Goal: Task Accomplishment & Management: Manage account settings

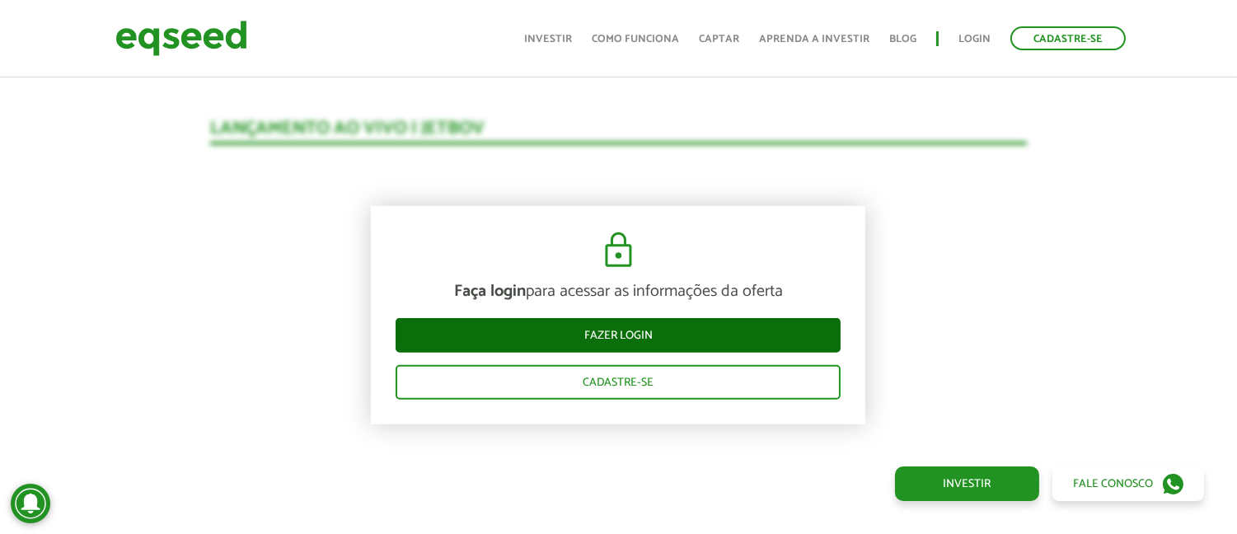
scroll to position [1652, 0]
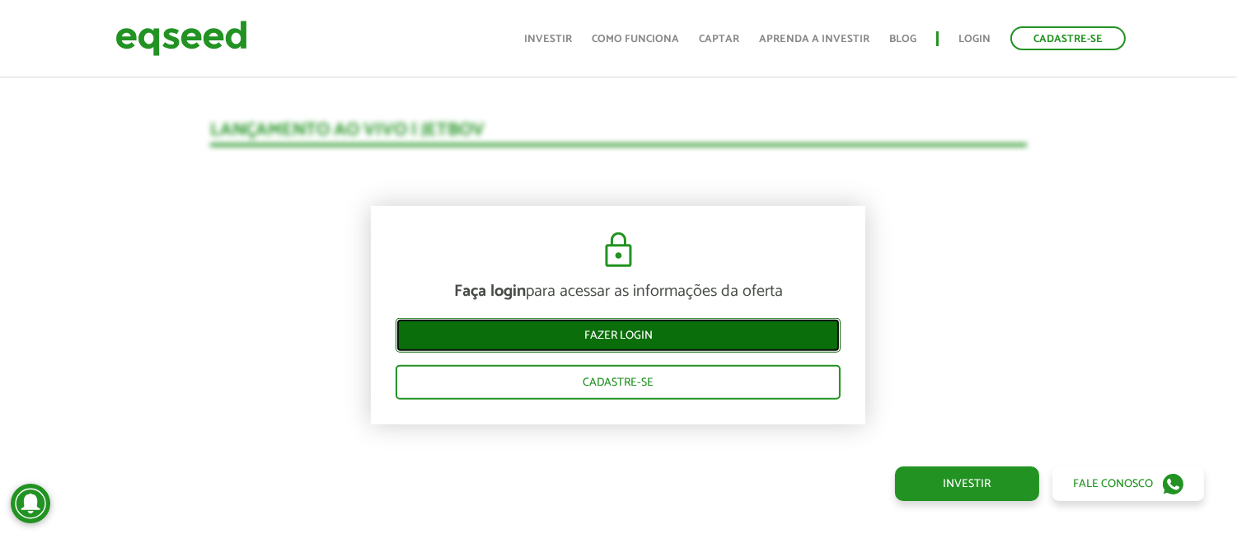
click at [710, 331] on link "Fazer login" at bounding box center [618, 335] width 445 height 35
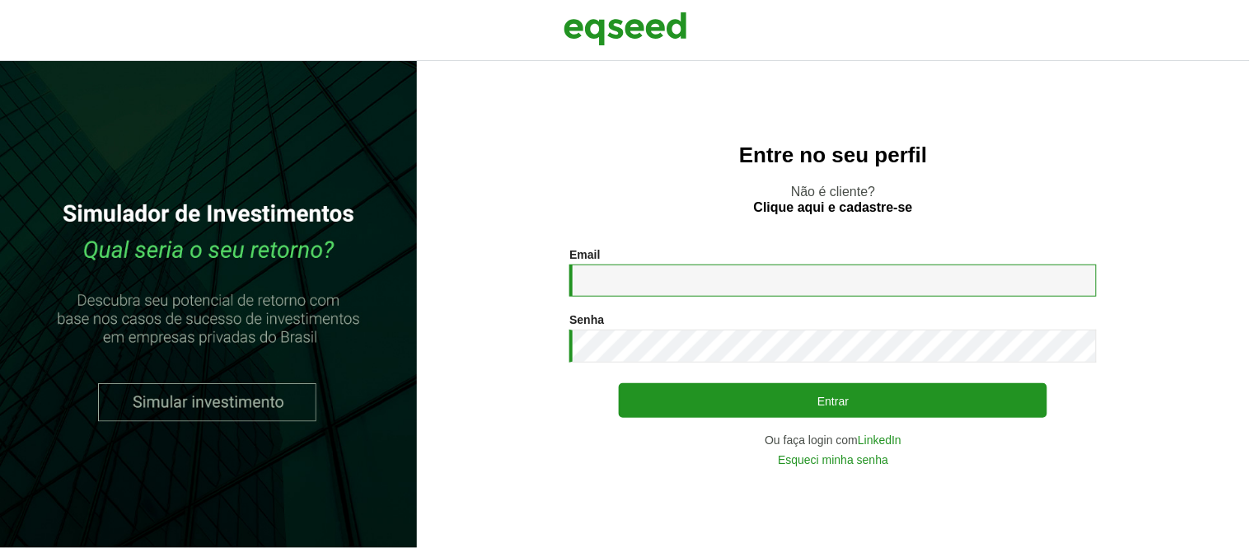
click at [739, 284] on input "Email *" at bounding box center [834, 281] width 528 height 32
type input "**********"
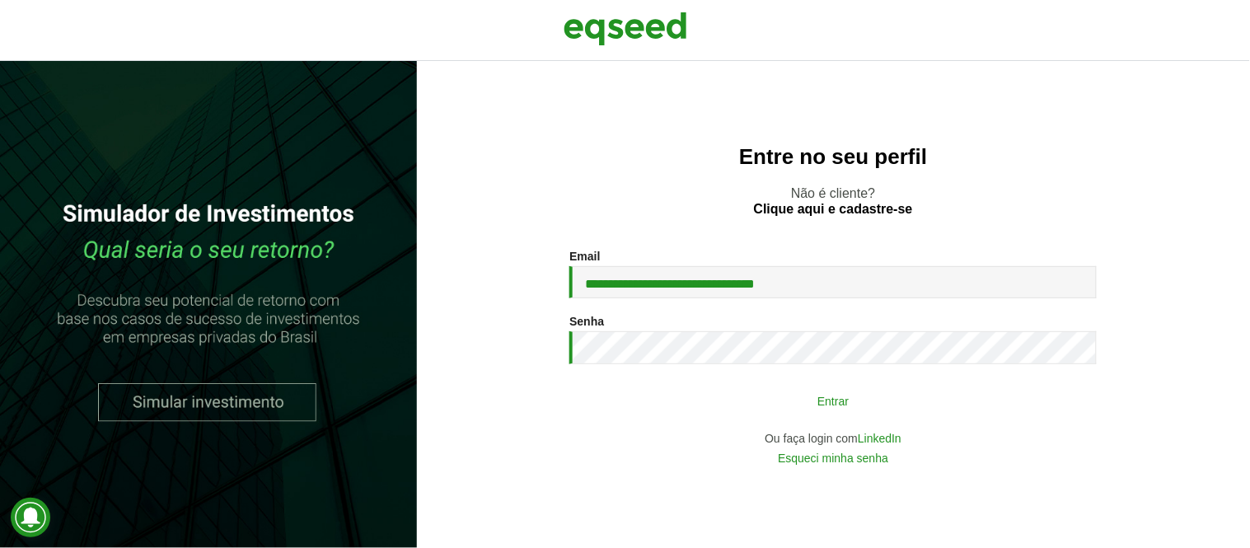
click at [778, 397] on button "Entrar" at bounding box center [833, 400] width 429 height 31
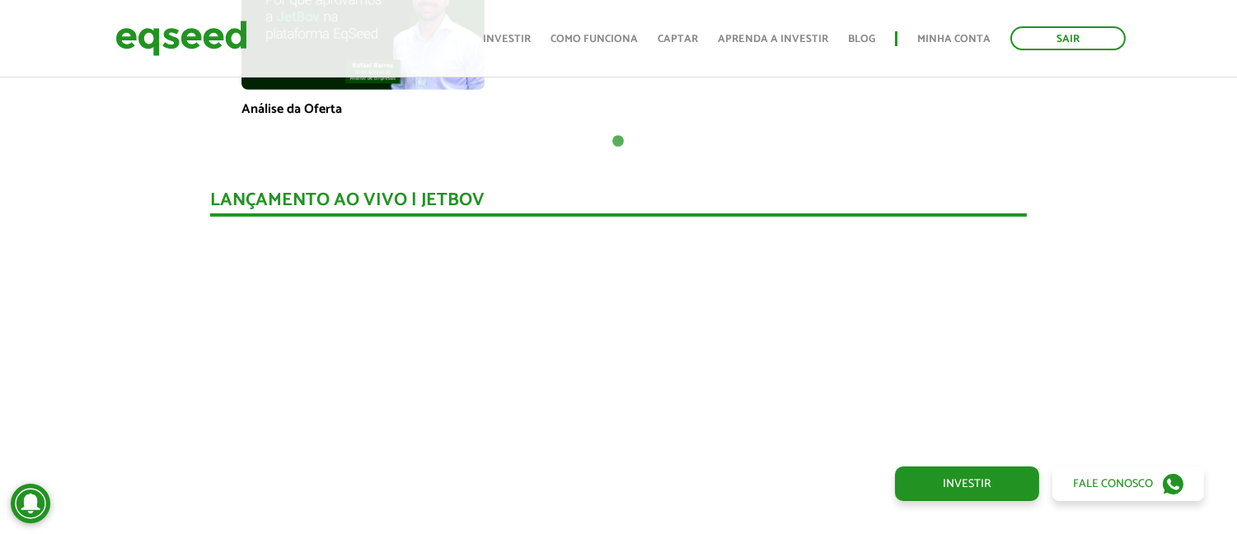
scroll to position [1648, 0]
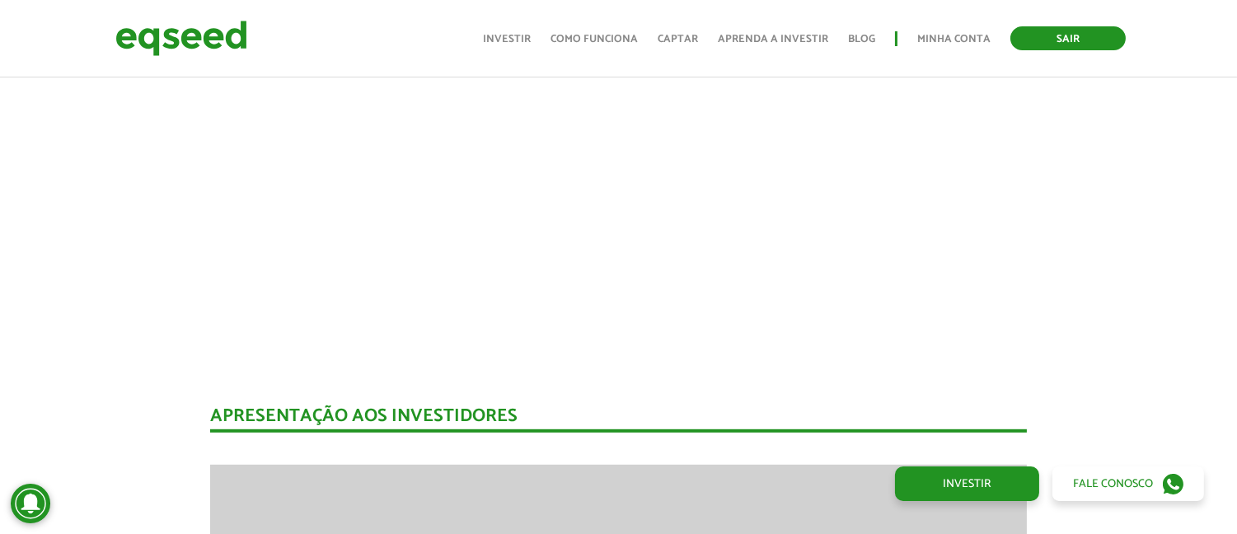
click at [1085, 35] on link "Sair" at bounding box center [1067, 38] width 115 height 24
